Goal: Task Accomplishment & Management: Manage account settings

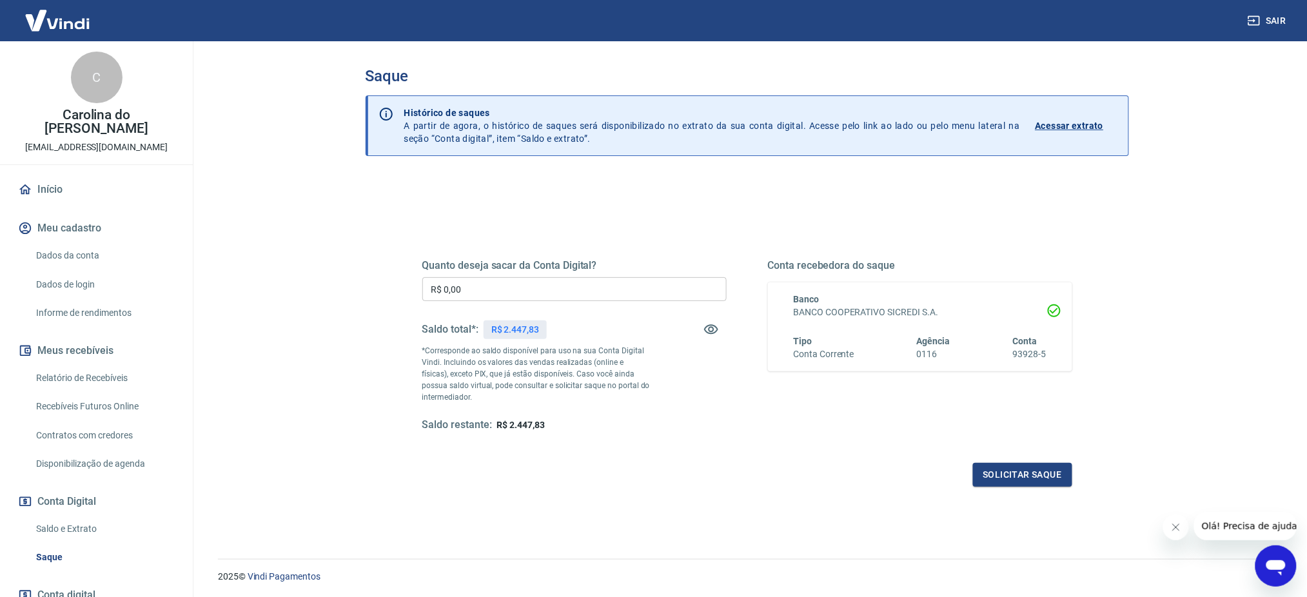
click at [471, 284] on input "R$ 0,00" at bounding box center [574, 289] width 304 height 24
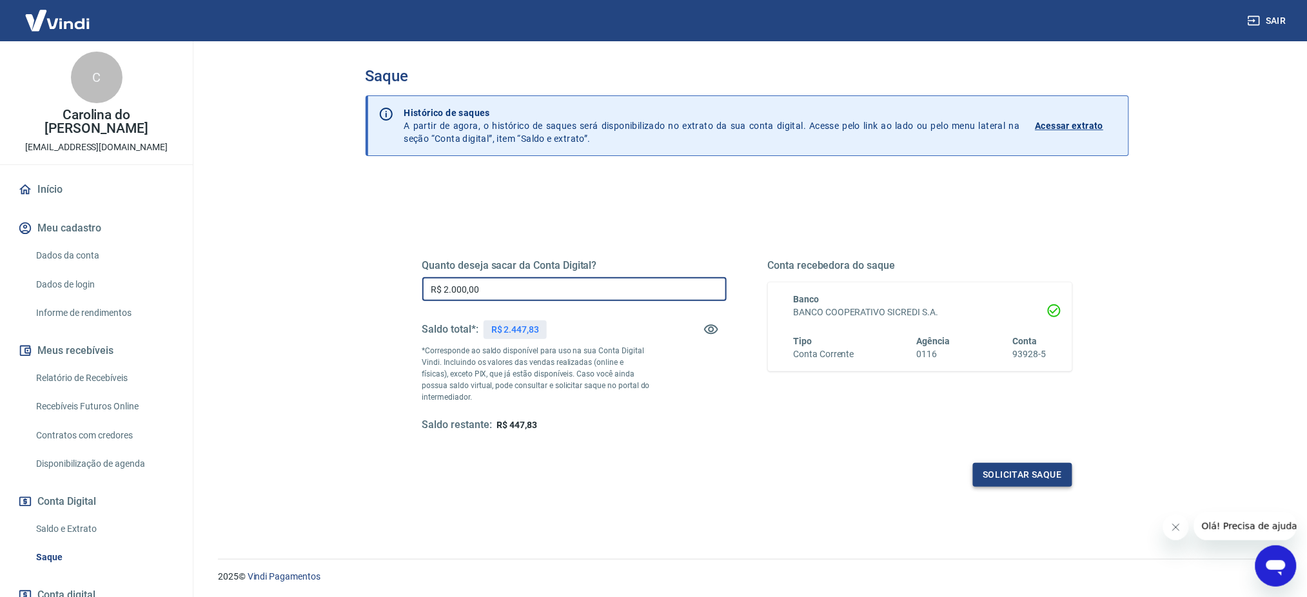
type input "R$ 2.000,00"
click at [1025, 473] on button "Solicitar saque" at bounding box center [1022, 475] width 99 height 24
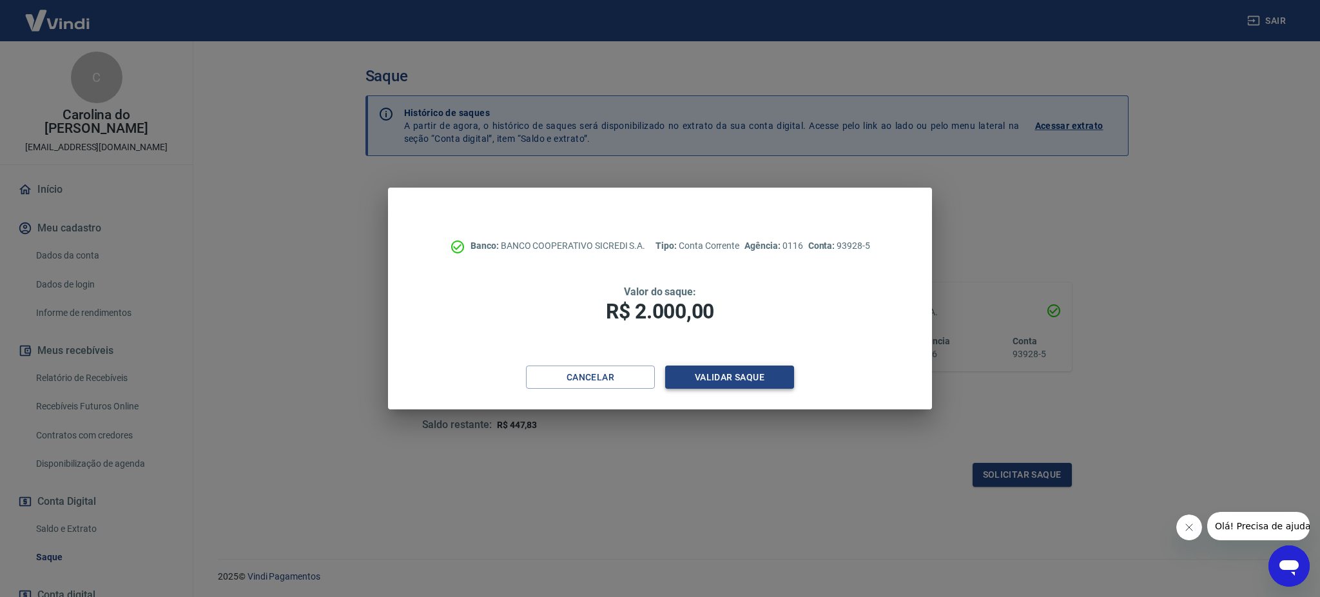
click at [730, 374] on button "Validar saque" at bounding box center [729, 378] width 129 height 24
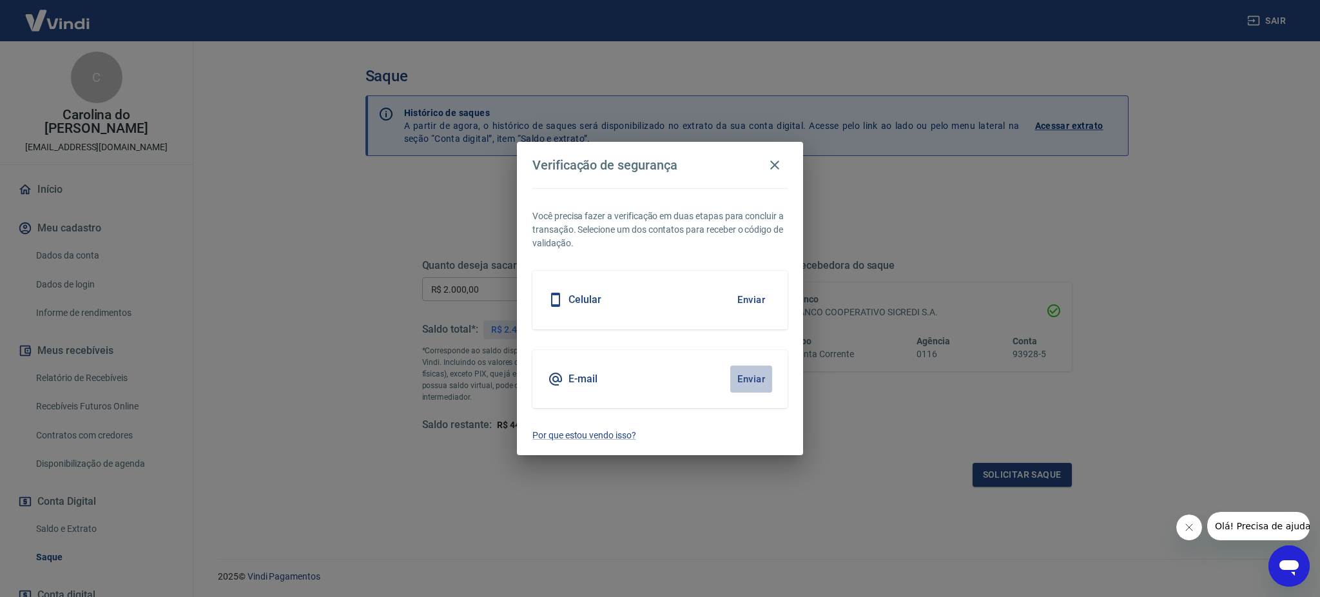
click at [743, 375] on button "Enviar" at bounding box center [752, 379] width 42 height 27
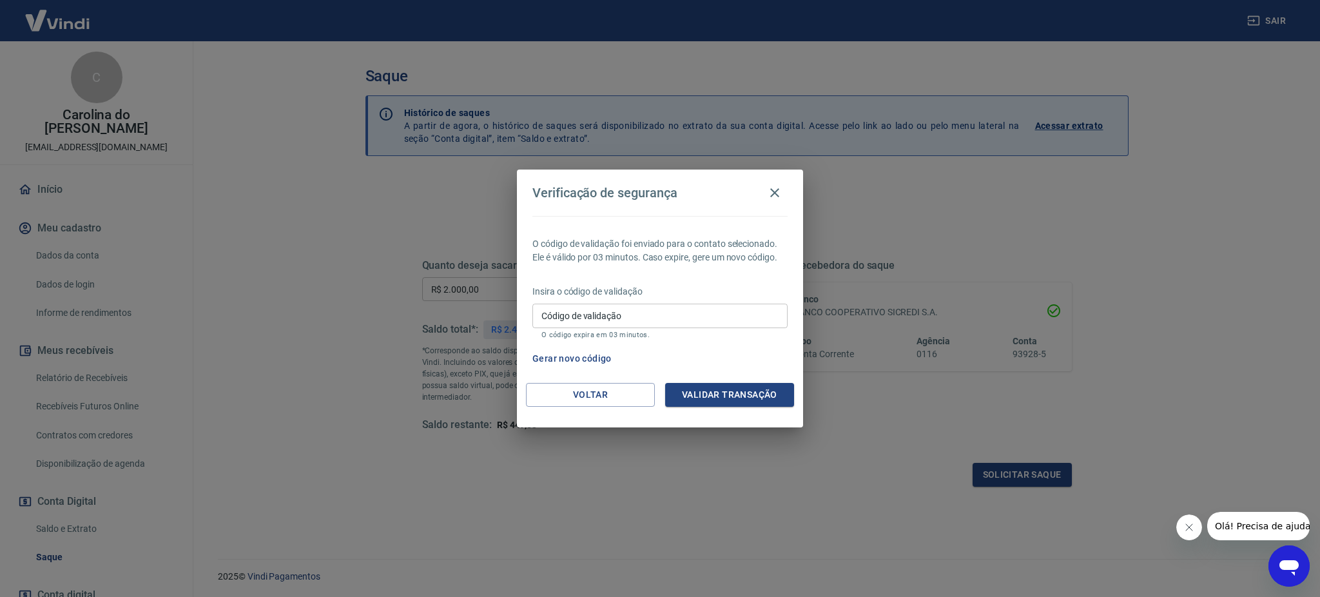
click at [656, 313] on input "Código de validação" at bounding box center [660, 316] width 255 height 24
type input "255024"
click at [705, 391] on button "Validar transação" at bounding box center [729, 395] width 129 height 24
